Goal: Transaction & Acquisition: Purchase product/service

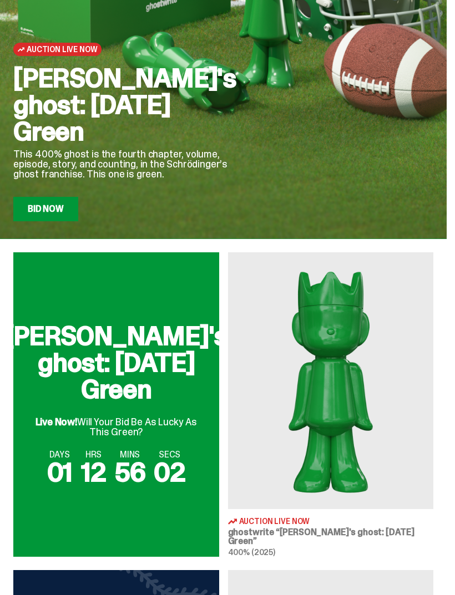
scroll to position [117, 0]
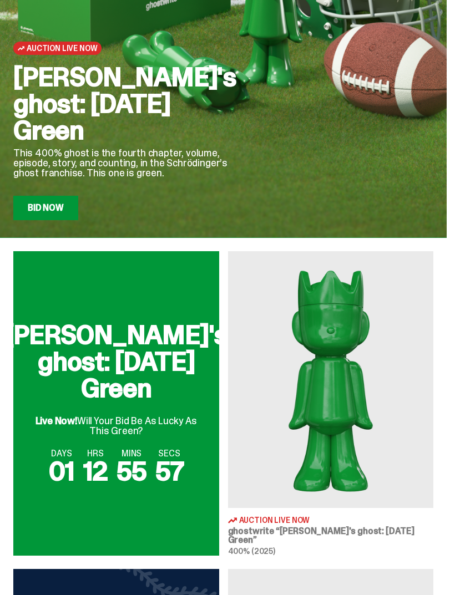
click at [49, 207] on link "Bid Now" at bounding box center [45, 208] width 65 height 24
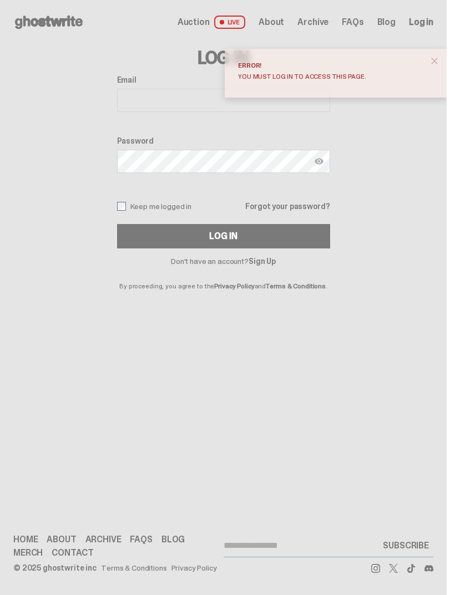
type input "**********"
click at [227, 236] on button "Log In" at bounding box center [223, 236] width 213 height 24
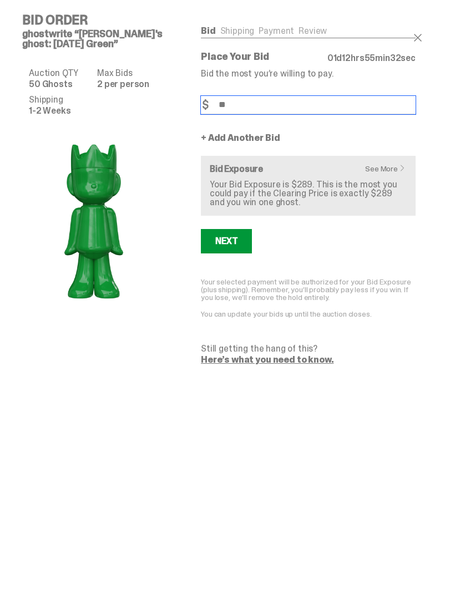
type input "*"
type input "***"
click at [234, 234] on button "Next" at bounding box center [226, 241] width 51 height 24
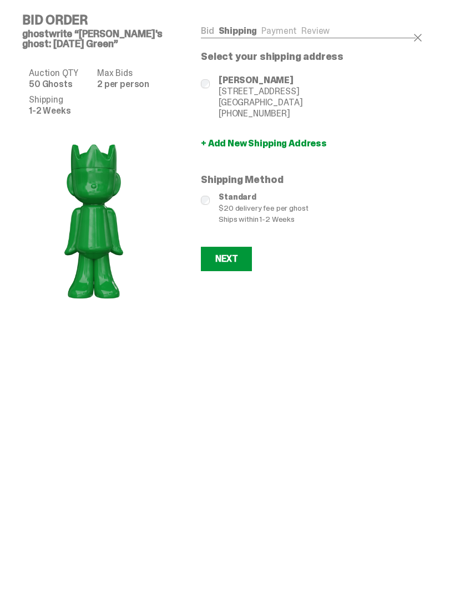
click at [236, 248] on button "Next" at bounding box center [226, 259] width 51 height 24
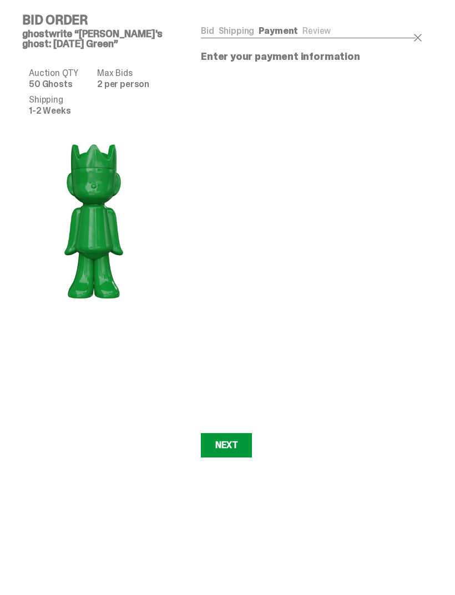
click at [237, 447] on div "Next" at bounding box center [226, 445] width 22 height 9
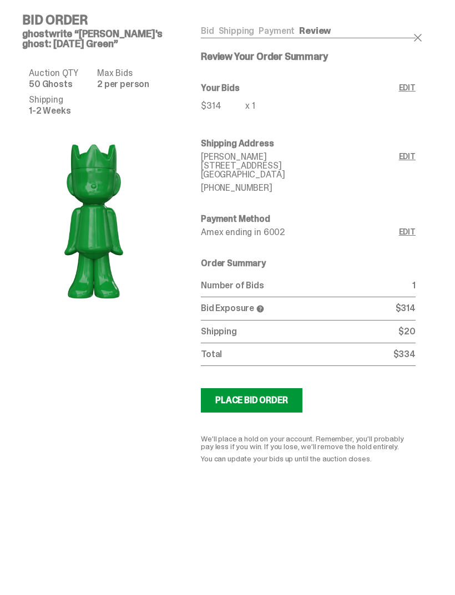
click at [11, 114] on div "Bid Order ghostwrite “Schrödinger's ghost: Sunday Green” Auction QTY 50 Ghosts …" at bounding box center [98, 238] width 179 height 476
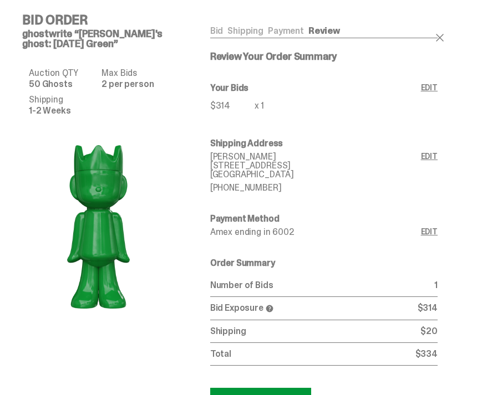
click at [438, 85] on link "Edit" at bounding box center [429, 100] width 17 height 33
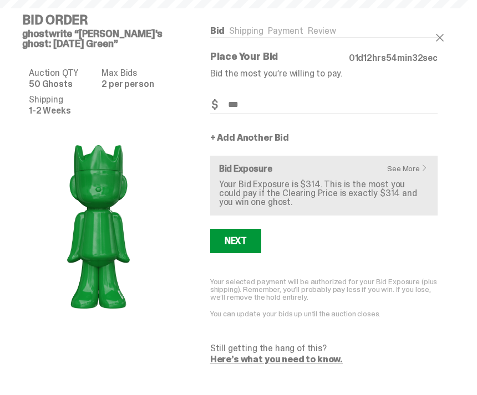
click at [438, 89] on div "Place Your Bid 01 d 12 hrs 54 min 32 sec Bid the most you’re willing to pay. Bi…" at bounding box center [323, 208] width 227 height 313
click at [233, 139] on link "+ Add Another Bid" at bounding box center [249, 138] width 79 height 9
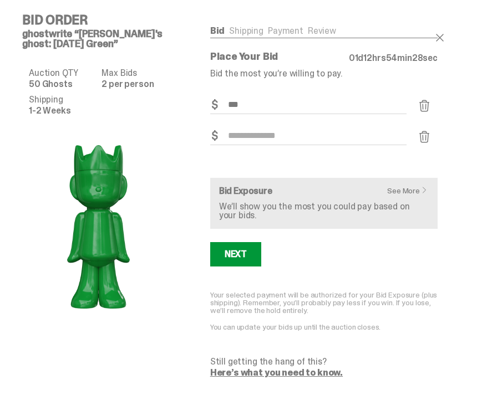
click at [257, 135] on input "Bid Amount" at bounding box center [308, 136] width 196 height 18
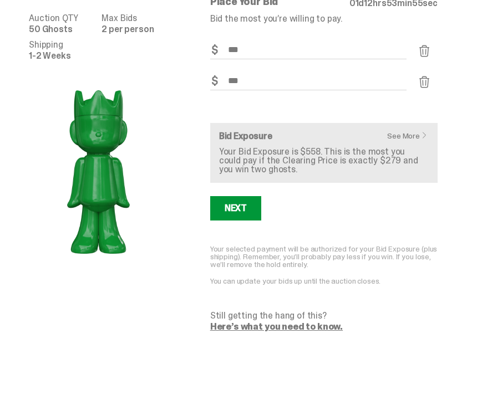
scroll to position [55, 0]
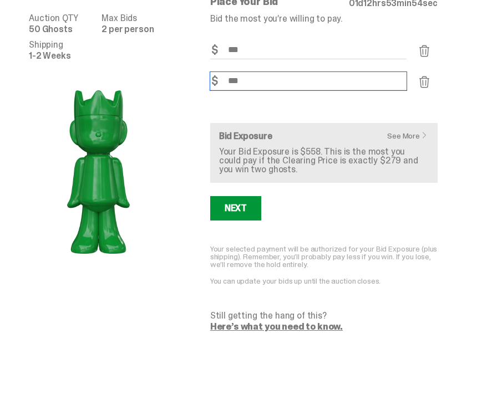
type input "***"
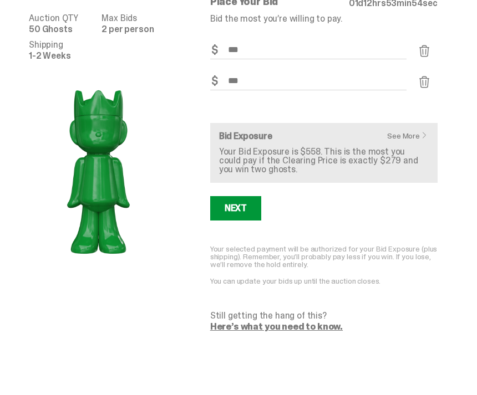
click at [239, 200] on button "Next" at bounding box center [235, 208] width 51 height 24
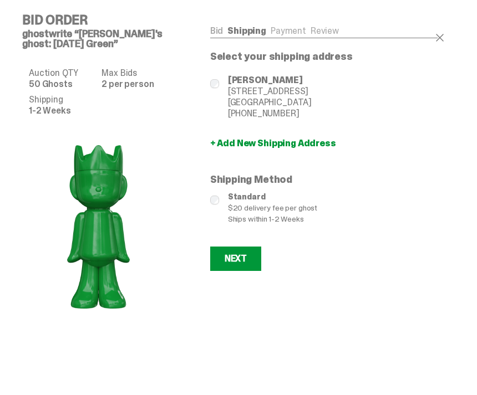
click at [245, 261] on div "Next" at bounding box center [236, 259] width 22 height 9
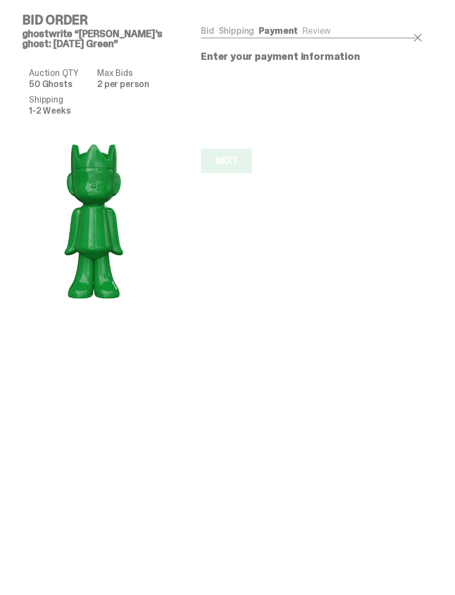
click at [325, 28] on link "Review" at bounding box center [316, 31] width 28 height 12
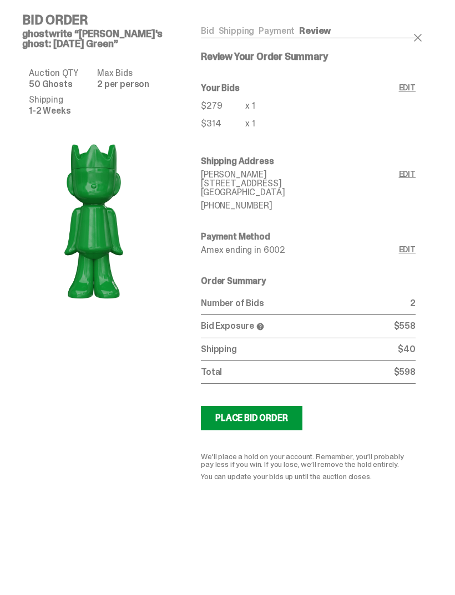
click at [262, 414] on div "Place Bid Order" at bounding box center [251, 418] width 73 height 9
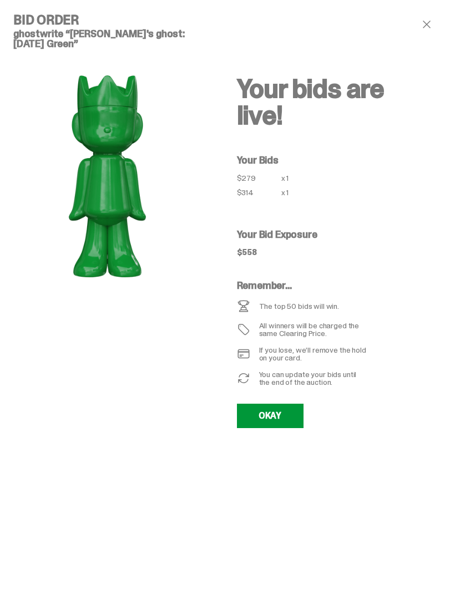
click at [285, 413] on link "OKAY" at bounding box center [270, 416] width 67 height 24
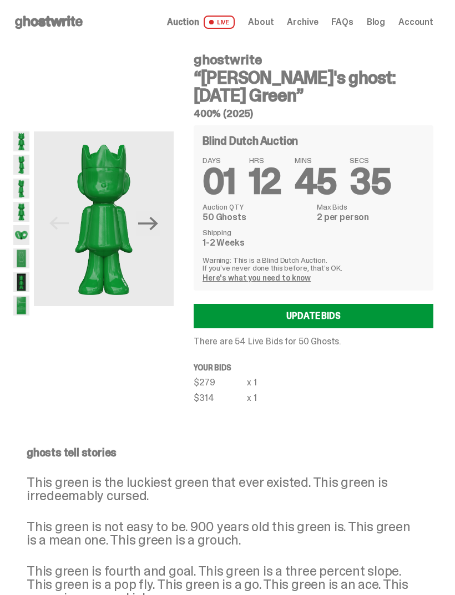
click at [17, 237] on img at bounding box center [21, 235] width 16 height 20
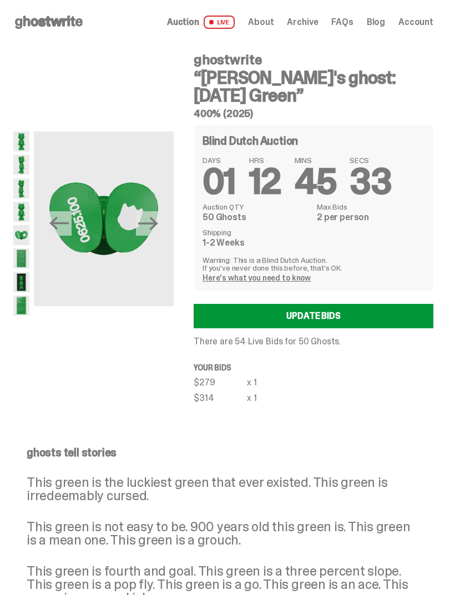
click at [20, 283] on img at bounding box center [21, 282] width 16 height 20
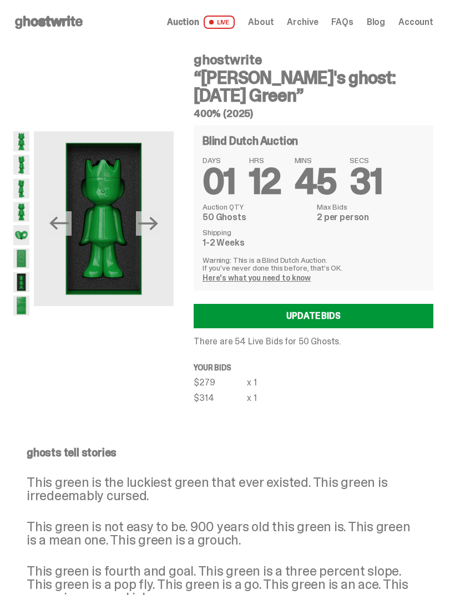
click at [19, 308] on img at bounding box center [21, 306] width 16 height 20
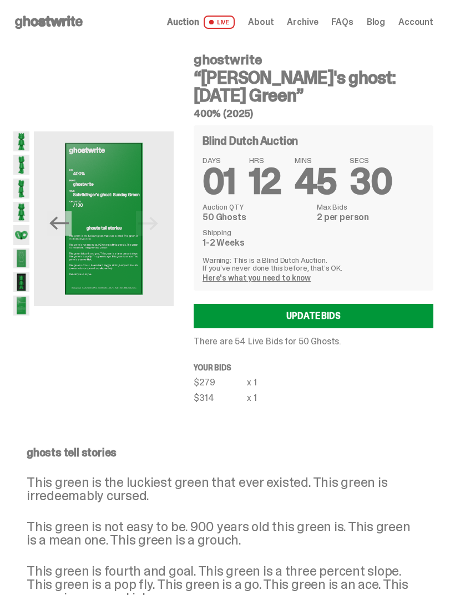
click at [19, 234] on img at bounding box center [21, 235] width 16 height 20
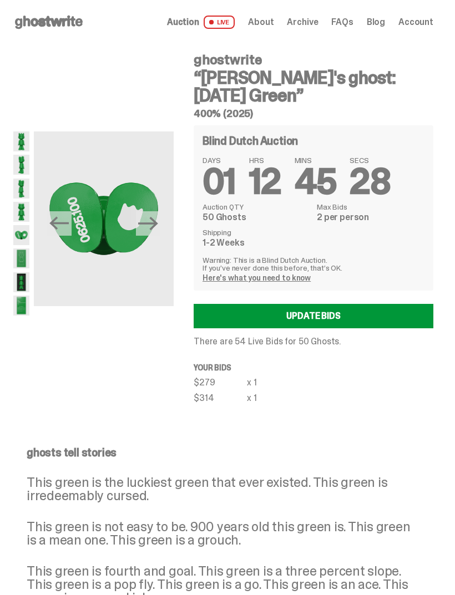
click at [19, 215] on img at bounding box center [21, 212] width 16 height 20
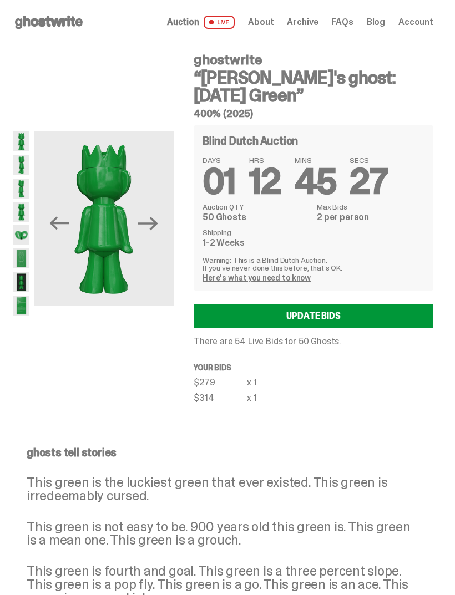
click at [26, 192] on img at bounding box center [21, 189] width 16 height 20
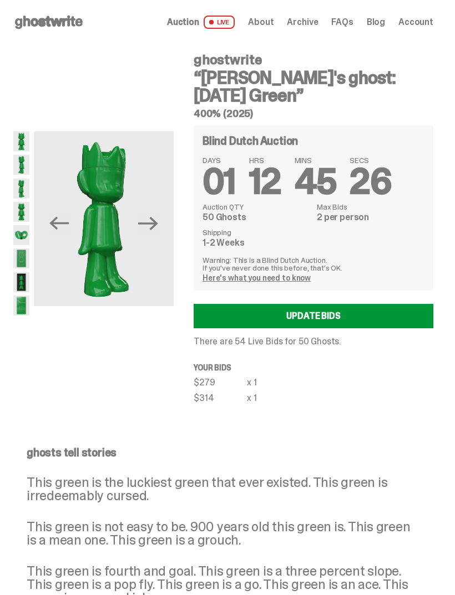
click at [19, 165] on img at bounding box center [21, 165] width 16 height 20
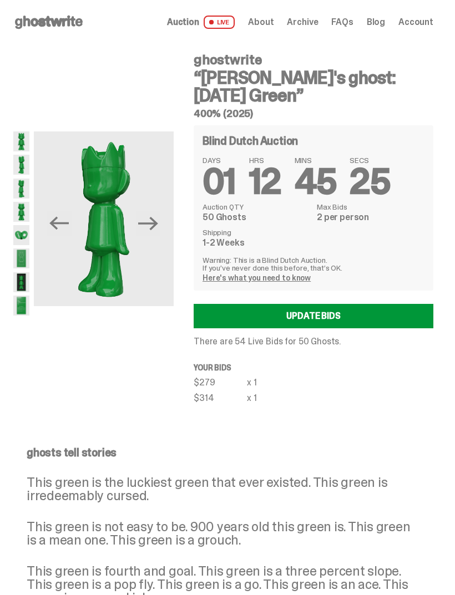
click at [21, 141] on img at bounding box center [21, 141] width 16 height 20
